Goal: Task Accomplishment & Management: Manage account settings

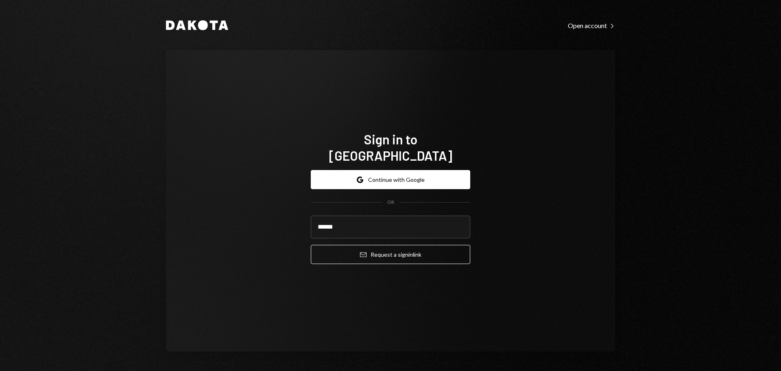
type input "**********"
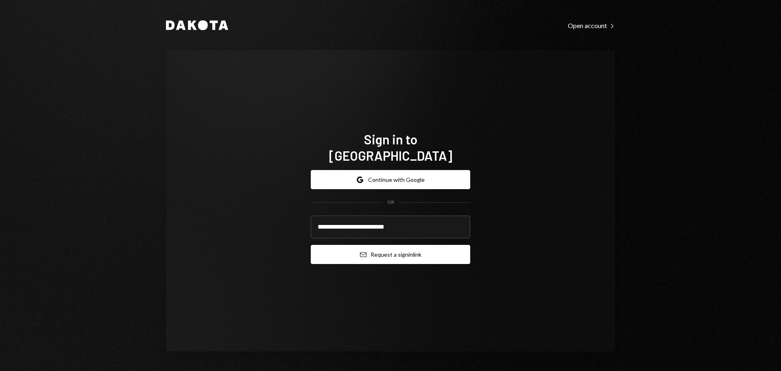
click at [379, 245] on button "Email Request a sign in link" at bounding box center [390, 254] width 159 height 19
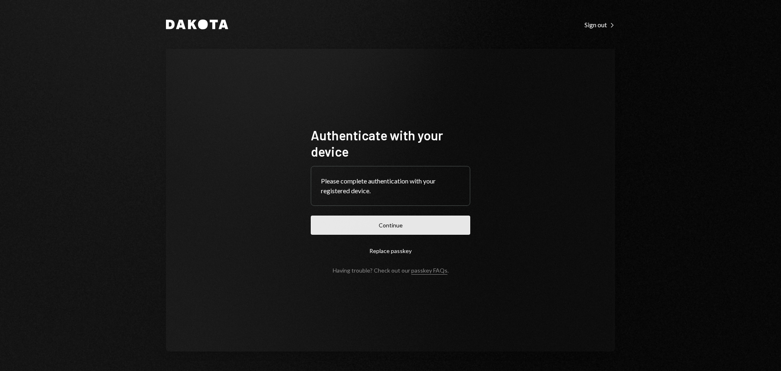
click at [416, 229] on button "Continue" at bounding box center [390, 224] width 159 height 19
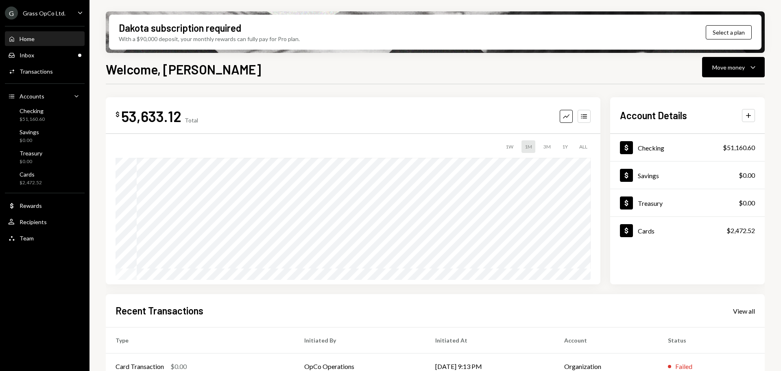
click at [38, 13] on div "Grass OpCo Ltd." at bounding box center [44, 13] width 43 height 7
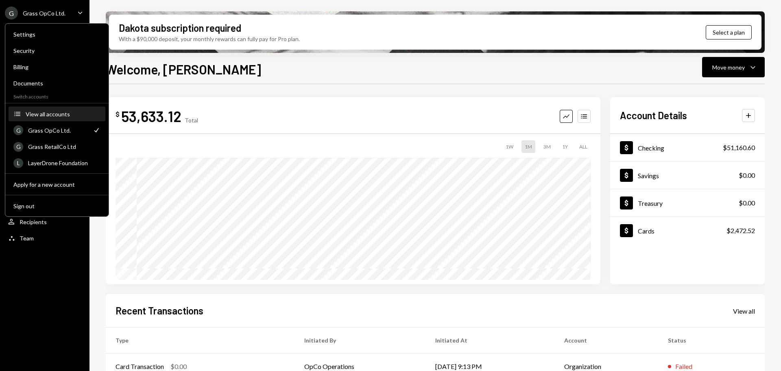
click at [57, 117] on div "View all accounts" at bounding box center [63, 114] width 75 height 7
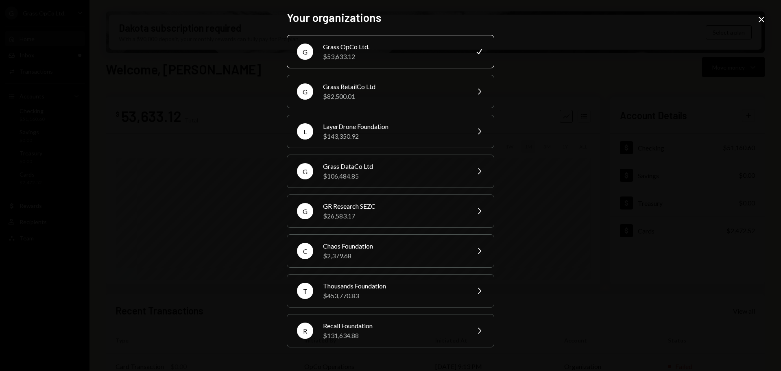
drag, startPoint x: 558, startPoint y: 148, endPoint x: 557, endPoint y: 141, distance: 7.0
drag, startPoint x: 557, startPoint y: 141, endPoint x: 557, endPoint y: 89, distance: 52.4
click at [557, 96] on div "Your organizations G Grass OpCo Ltd. $53,633.12 Check G Grass RetailCo Ltd $82,…" at bounding box center [390, 185] width 781 height 371
drag, startPoint x: 554, startPoint y: 85, endPoint x: 551, endPoint y: 81, distance: 4.3
click at [551, 81] on div "Your organizations G Grass OpCo Ltd. $53,633.12 Check G Grass RetailCo Ltd $82,…" at bounding box center [390, 185] width 781 height 371
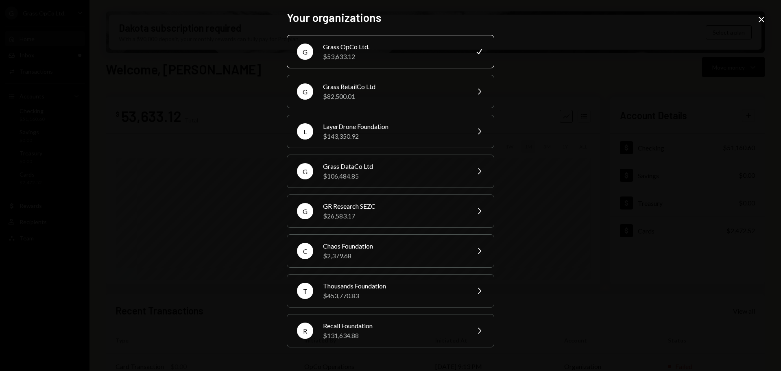
click at [760, 17] on icon "Close" at bounding box center [761, 20] width 10 height 10
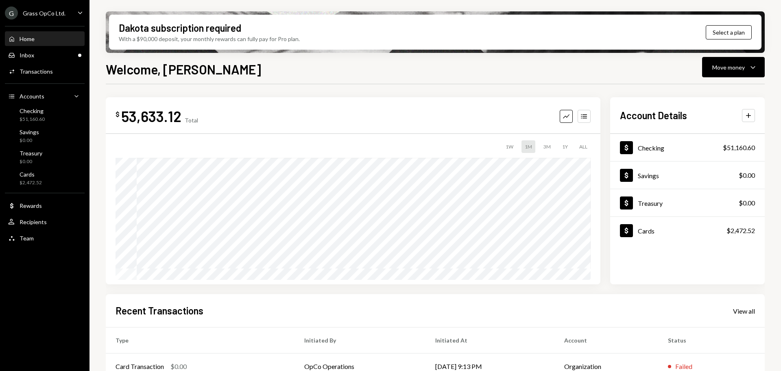
click at [67, 11] on div "G Grass OpCo Ltd. Caret Down" at bounding box center [44, 13] width 89 height 13
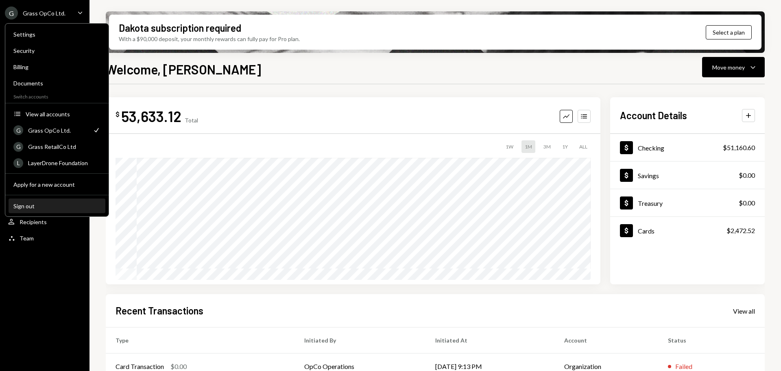
click at [48, 212] on button "Sign out" at bounding box center [57, 206] width 97 height 15
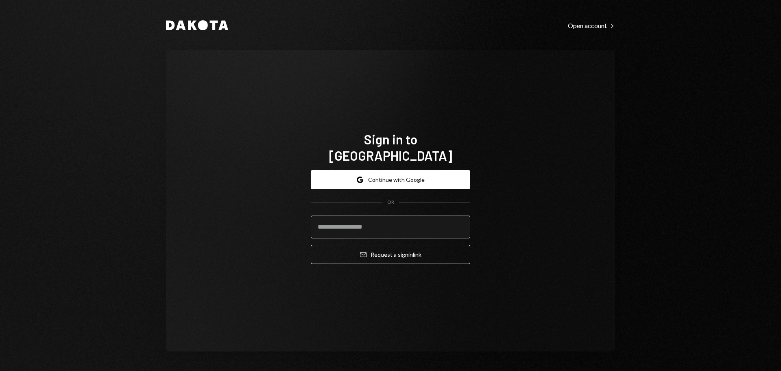
click at [399, 226] on input "email" at bounding box center [390, 226] width 159 height 23
type input "**********"
click at [311, 245] on button "Email Request a sign in link" at bounding box center [390, 254] width 159 height 19
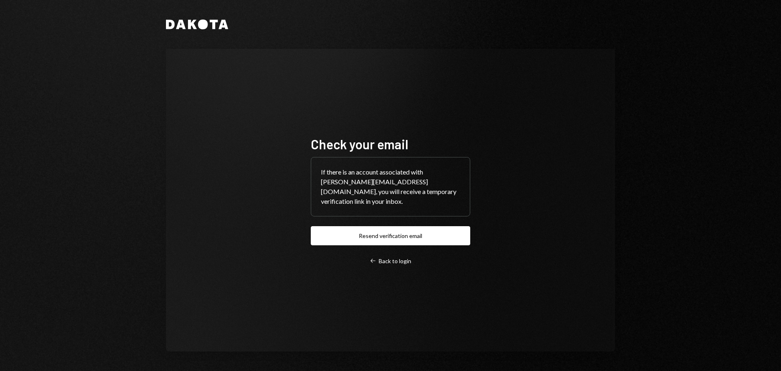
click at [297, 54] on div "Check your email If there is an account associated with [PERSON_NAME][EMAIL_ADD…" at bounding box center [390, 200] width 449 height 302
drag, startPoint x: 263, startPoint y: 48, endPoint x: 173, endPoint y: 11, distance: 96.8
click at [254, 46] on div "Dakota Check your email If there is an account associated with [PERSON_NAME][EM…" at bounding box center [390, 185] width 488 height 371
drag, startPoint x: 166, startPoint y: 39, endPoint x: 142, endPoint y: 39, distance: 24.0
click at [148, 40] on div "Dakota Check your email If there is an account associated with [PERSON_NAME][EM…" at bounding box center [390, 185] width 488 height 371
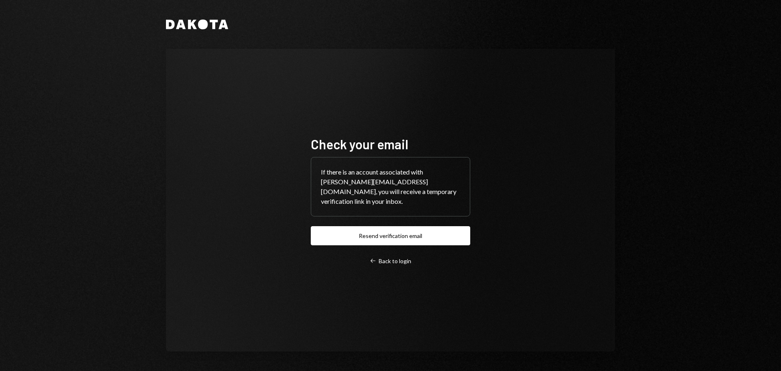
click at [134, 35] on div "Dakota Check your email If there is an account associated with [PERSON_NAME][EM…" at bounding box center [390, 185] width 781 height 371
click at [294, 93] on div "Check your email If there is an account associated with [PERSON_NAME][EMAIL_ADD…" at bounding box center [390, 200] width 449 height 302
drag, startPoint x: 252, startPoint y: 83, endPoint x: 245, endPoint y: 80, distance: 7.3
drag, startPoint x: 245, startPoint y: 80, endPoint x: 291, endPoint y: 113, distance: 56.4
click at [245, 80] on div "Check your email If there is an account associated with [PERSON_NAME][EMAIL_ADD…" at bounding box center [390, 200] width 449 height 302
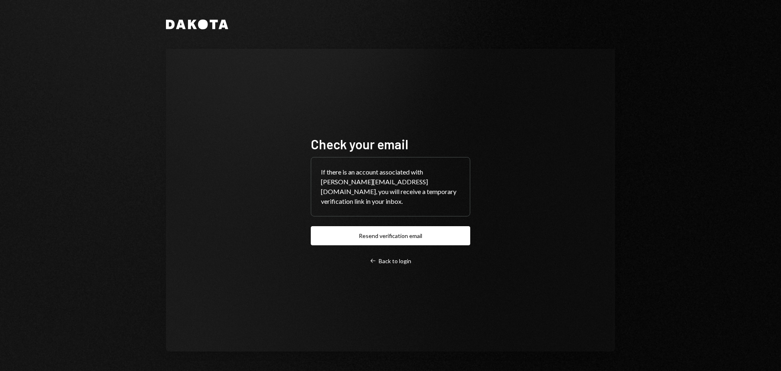
click at [405, 265] on div "Check your email If there is an account associated with [PERSON_NAME][EMAIL_ADD…" at bounding box center [390, 200] width 179 height 194
click at [405, 257] on link "Left Arrow Back to login" at bounding box center [390, 261] width 159 height 8
